Goal: Complete application form

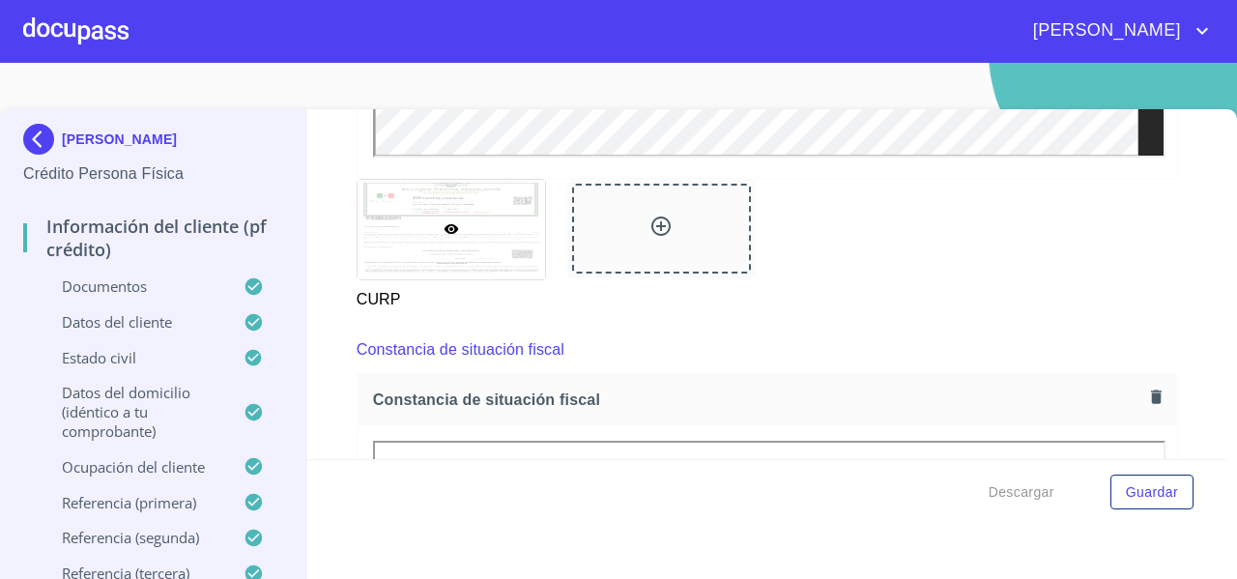
scroll to position [3959, 0]
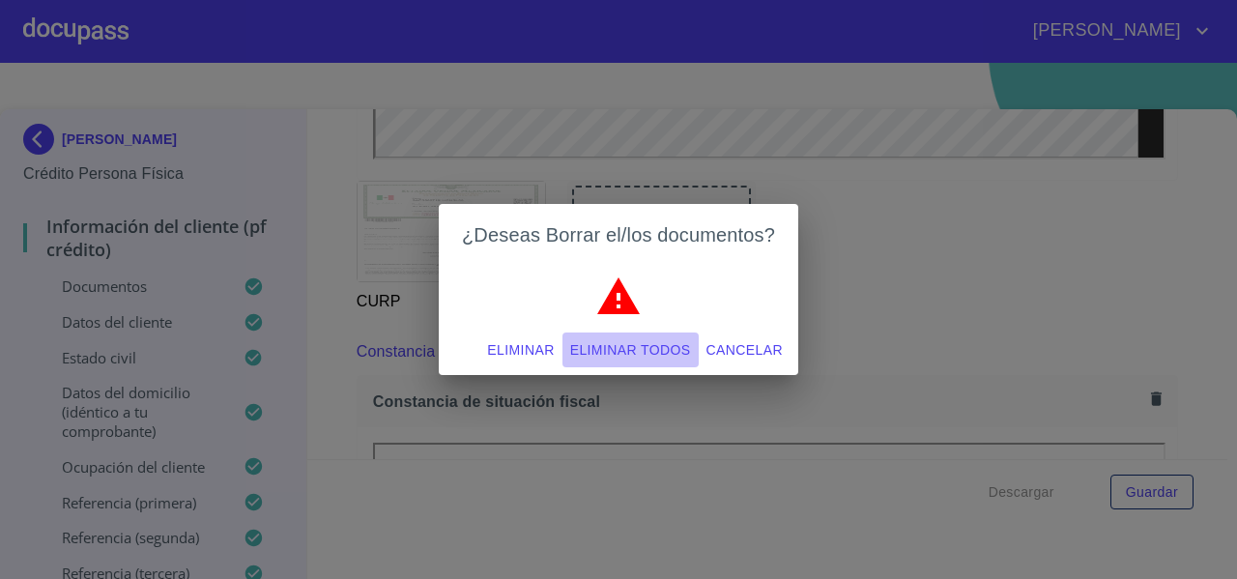
click at [615, 341] on span "Eliminar todos" at bounding box center [630, 350] width 121 height 24
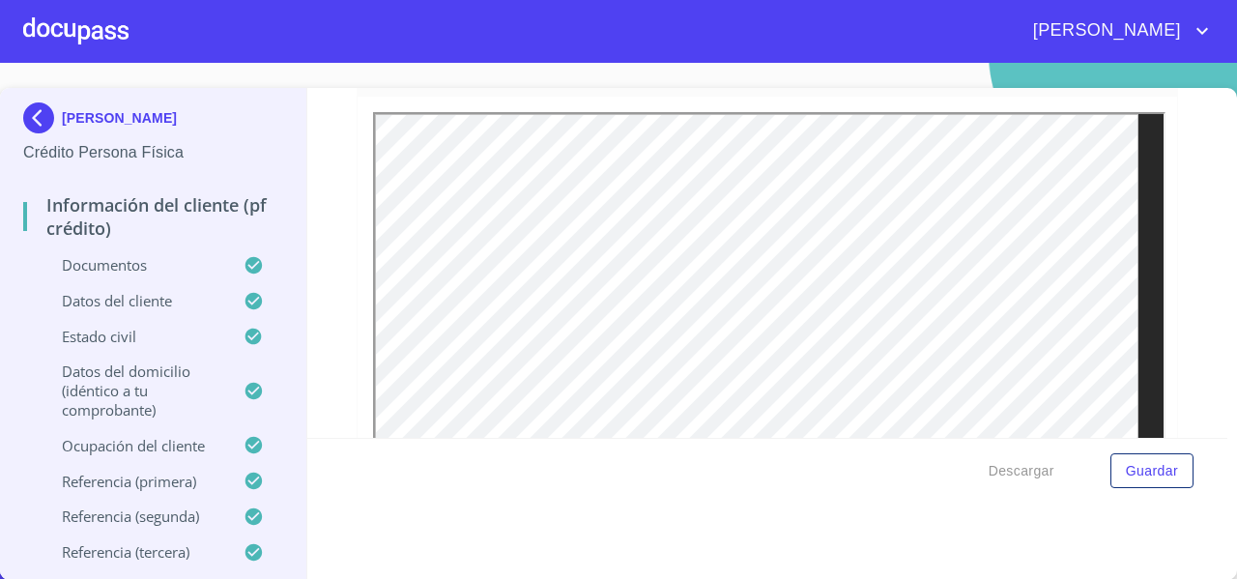
scroll to position [331, 0]
click at [43, 121] on img at bounding box center [42, 117] width 39 height 31
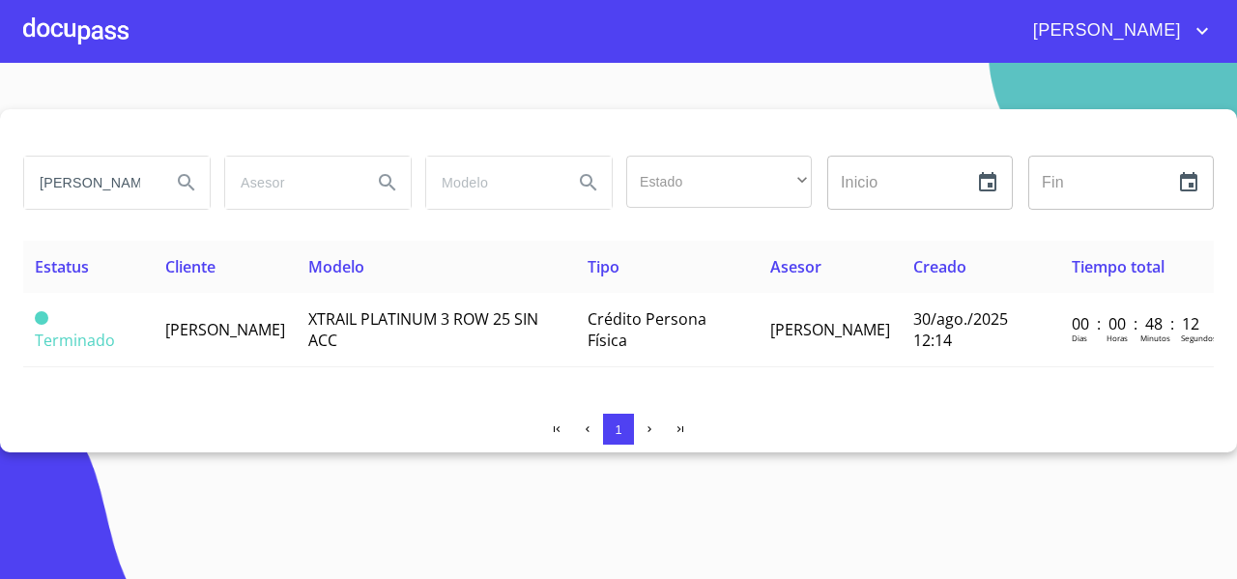
click at [128, 194] on input "[PERSON_NAME]" at bounding box center [89, 183] width 131 height 52
type input "[PERSON_NAME]"
click at [177, 192] on icon "Search" at bounding box center [186, 182] width 23 height 23
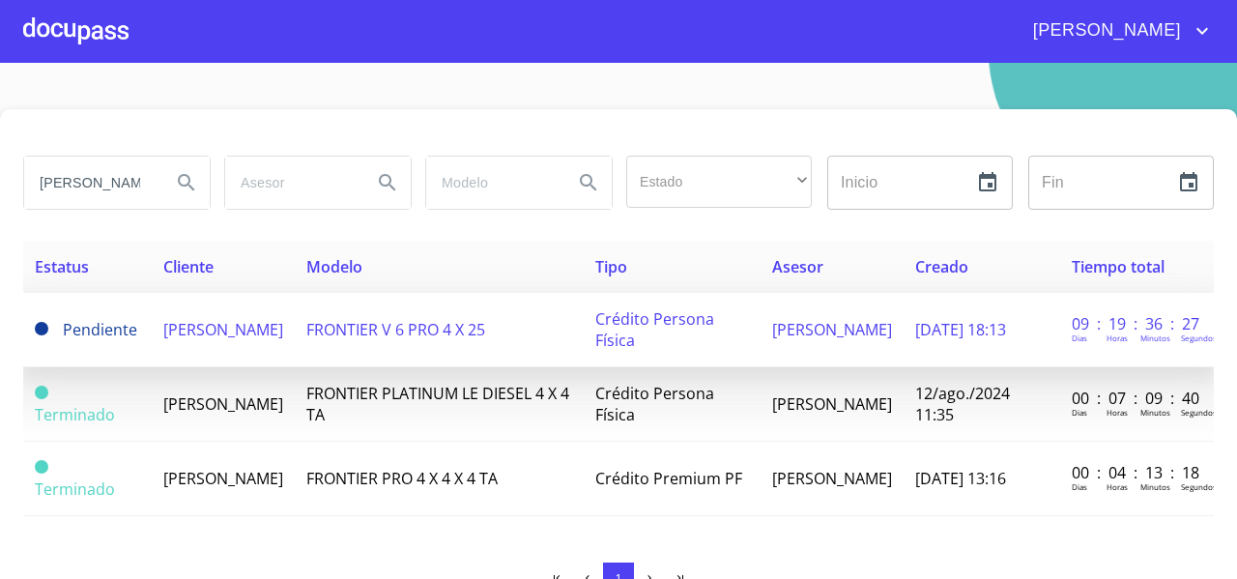
click at [278, 339] on td "[PERSON_NAME]" at bounding box center [223, 330] width 143 height 74
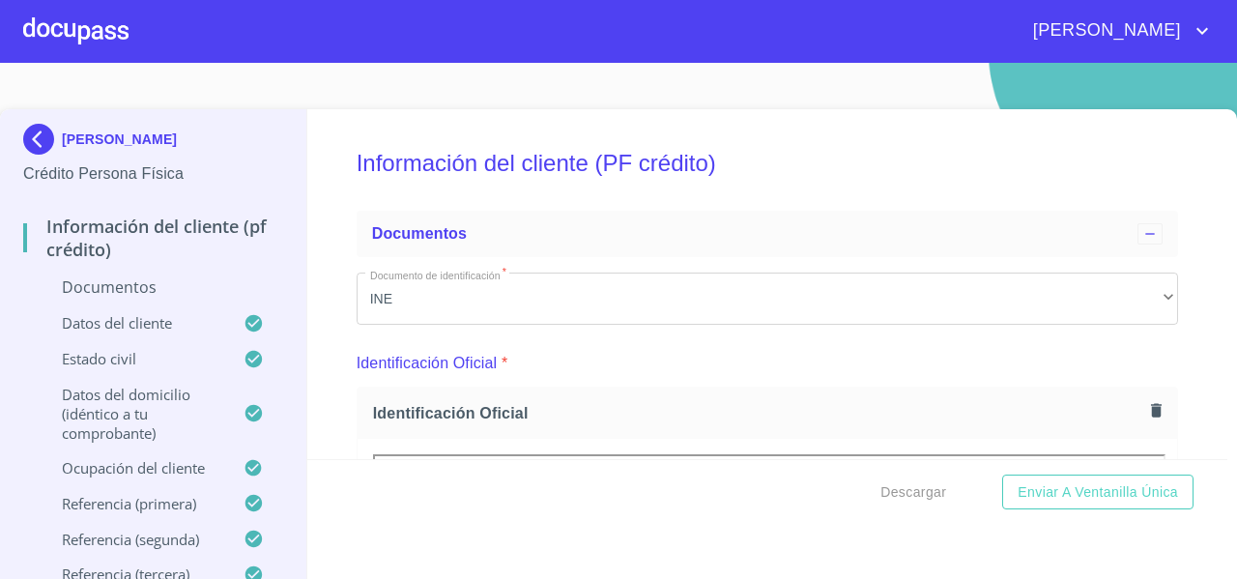
scroll to position [273, 0]
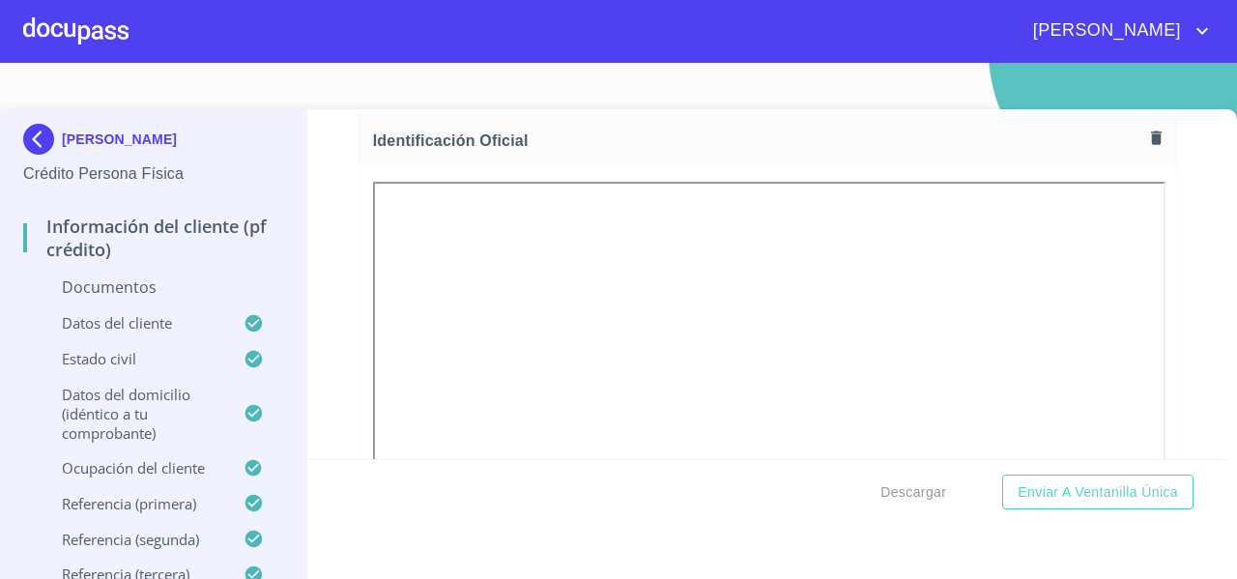
click at [1177, 270] on div "Información del cliente (PF crédito) Documentos Documento de identificación   *…" at bounding box center [767, 284] width 921 height 350
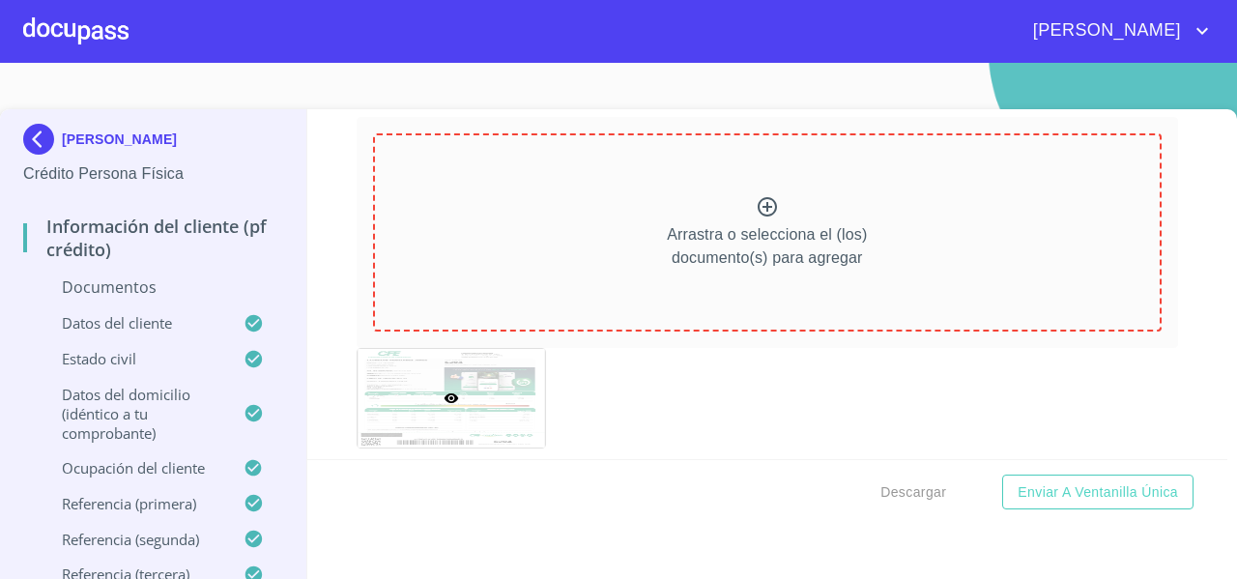
scroll to position [1067, 0]
click at [675, 188] on div "Arrastra o selecciona el (los) documento(s) para agregar" at bounding box center [767, 236] width 789 height 197
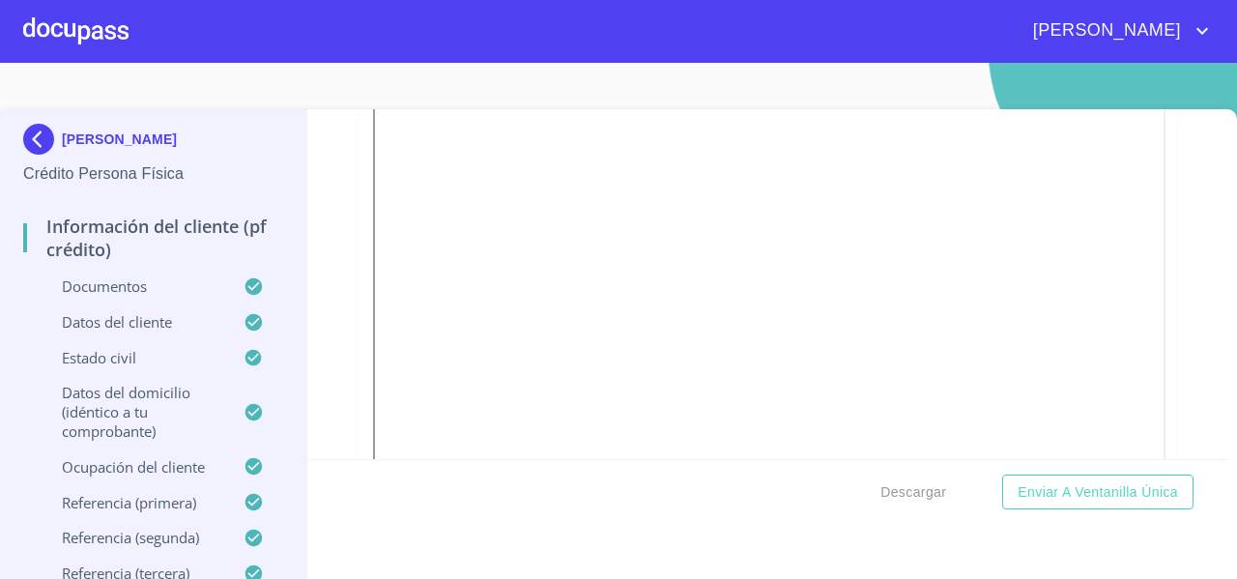
scroll to position [1198, 0]
click at [1018, 485] on span "Enviar a Ventanilla única" at bounding box center [1098, 492] width 160 height 24
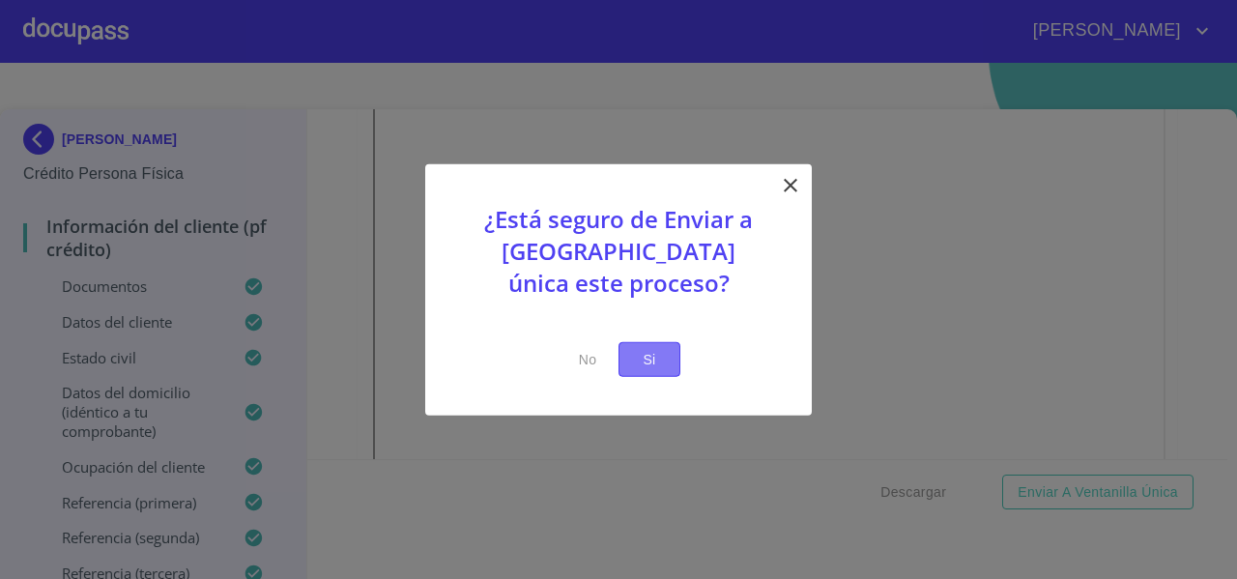
click at [650, 376] on button "Si" at bounding box center [650, 359] width 62 height 36
